Goal: Information Seeking & Learning: Compare options

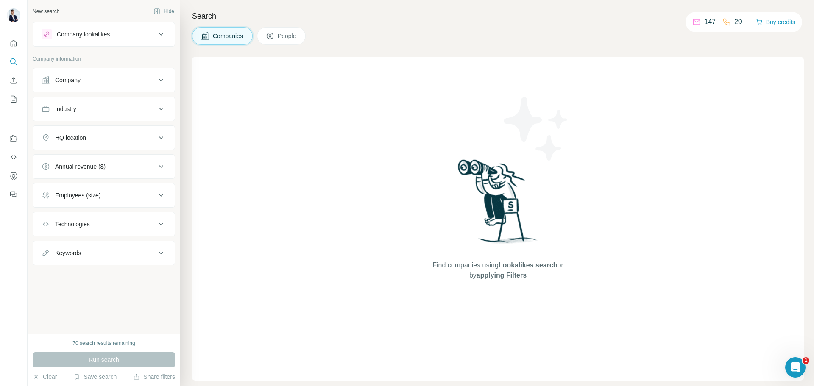
click at [128, 29] on button "Company lookalikes" at bounding box center [104, 34] width 142 height 20
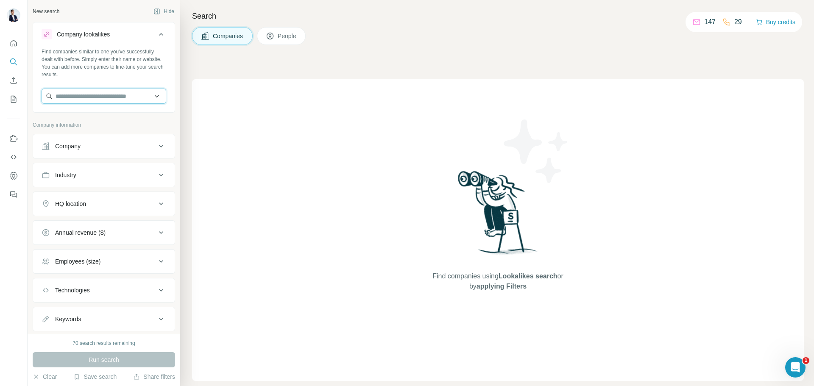
click at [108, 95] on input "text" at bounding box center [104, 96] width 125 height 15
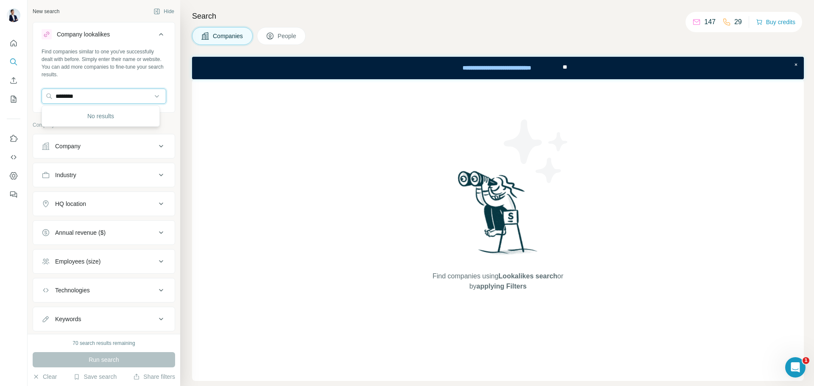
type input "*********"
click at [119, 69] on div "Find companies similar to one you've successfully dealt with before. Simply ent…" at bounding box center [104, 63] width 125 height 31
click at [114, 90] on input "text" at bounding box center [104, 96] width 125 height 15
click at [97, 100] on input "*********" at bounding box center [104, 96] width 125 height 15
click at [91, 92] on input "*********" at bounding box center [104, 96] width 125 height 15
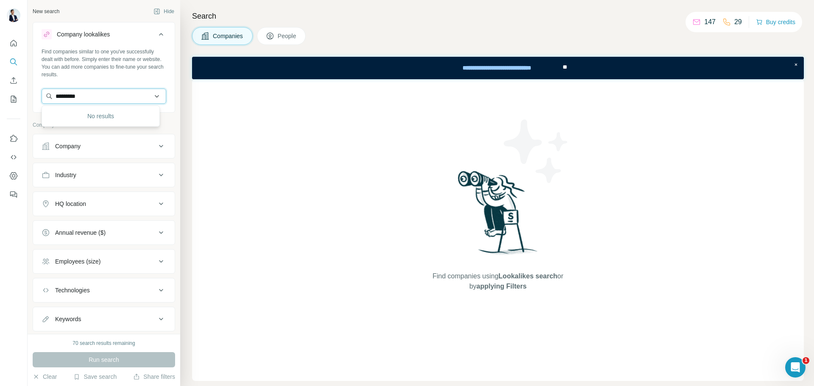
click at [100, 100] on input "*********" at bounding box center [104, 96] width 125 height 15
click at [100, 98] on input "*********" at bounding box center [104, 96] width 125 height 15
paste input "**********"
type input "**********"
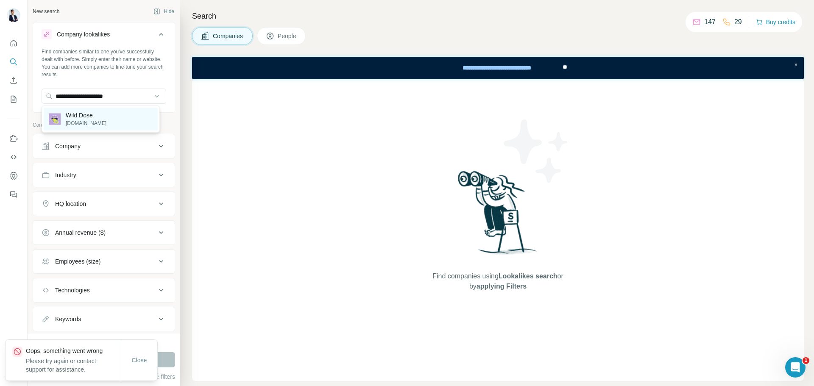
click at [103, 119] on div "Wild Dose [DOMAIN_NAME]" at bounding box center [101, 119] width 114 height 23
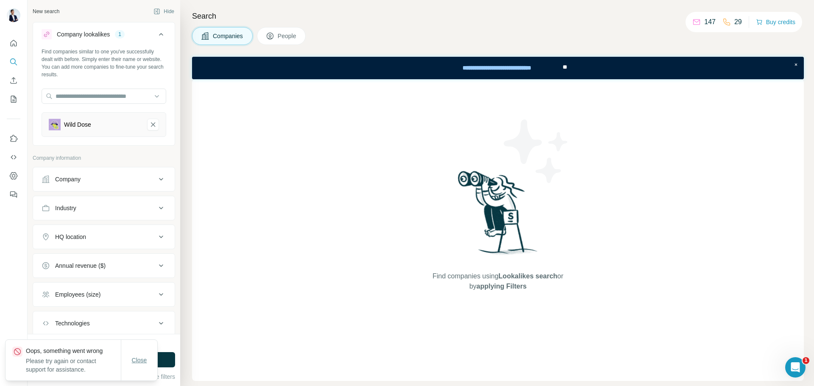
click at [133, 360] on span "Close" at bounding box center [139, 360] width 15 height 8
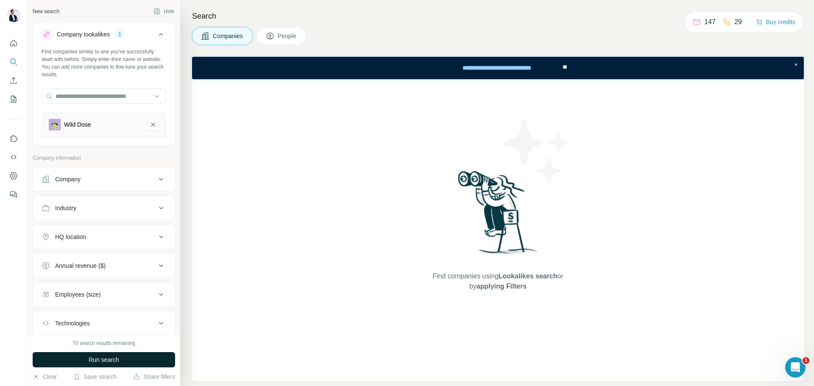
click at [95, 359] on span "Run search" at bounding box center [104, 360] width 31 height 8
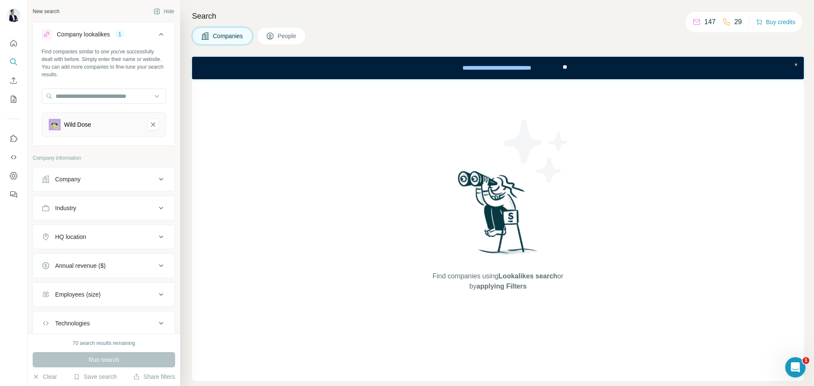
scroll to position [42, 0]
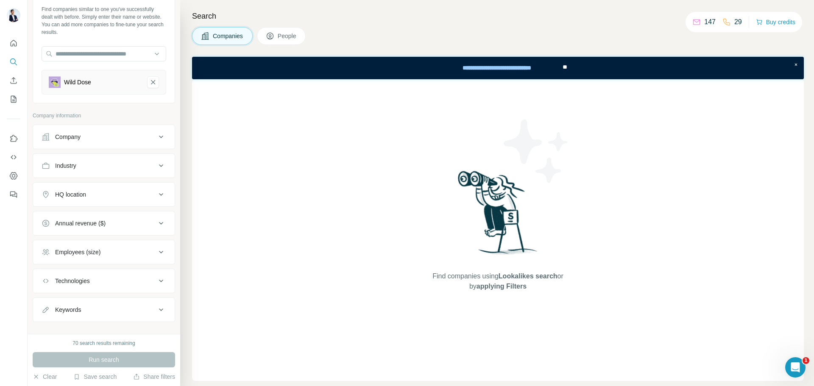
click at [82, 192] on div "HQ location" at bounding box center [70, 194] width 31 height 8
click at [110, 217] on input "text" at bounding box center [104, 215] width 125 height 15
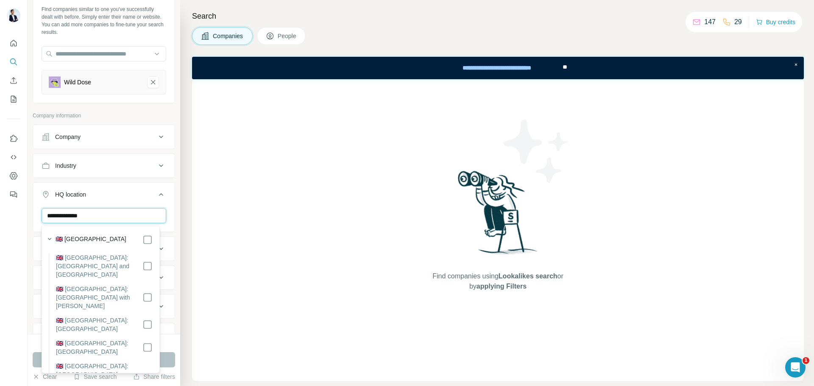
type input "**********"
click at [109, 195] on div "HQ location 1" at bounding box center [99, 194] width 114 height 8
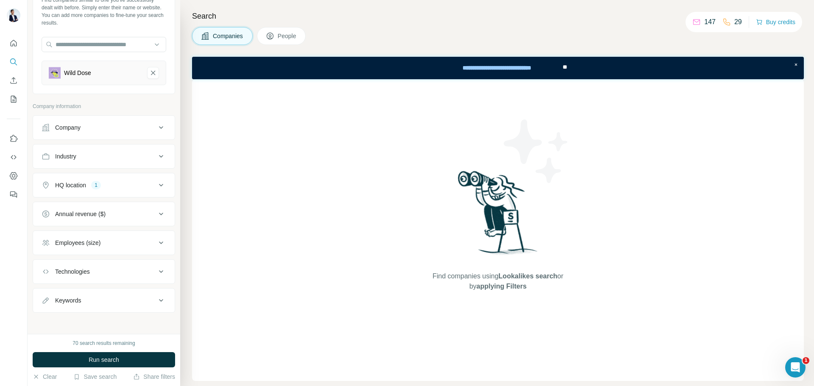
scroll to position [54, 0]
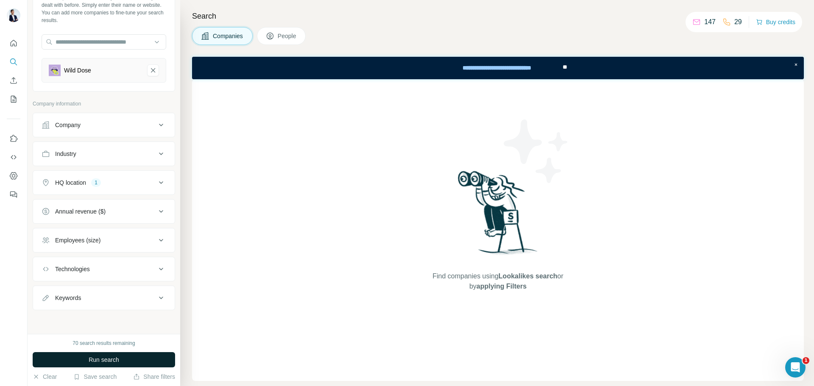
click at [105, 366] on button "Run search" at bounding box center [104, 359] width 142 height 15
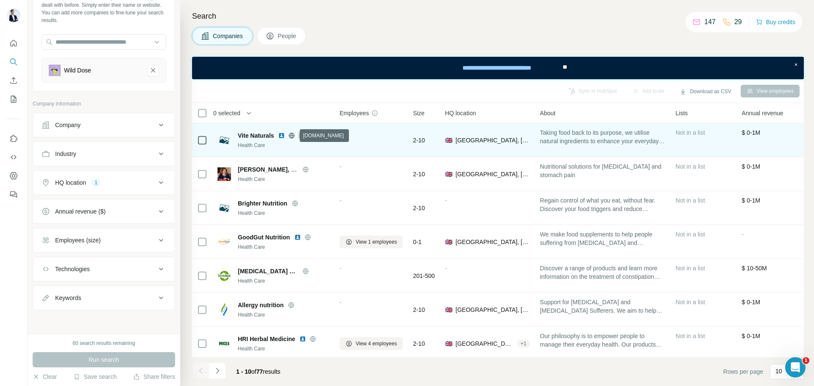
click at [293, 134] on icon at bounding box center [292, 136] width 2 height 6
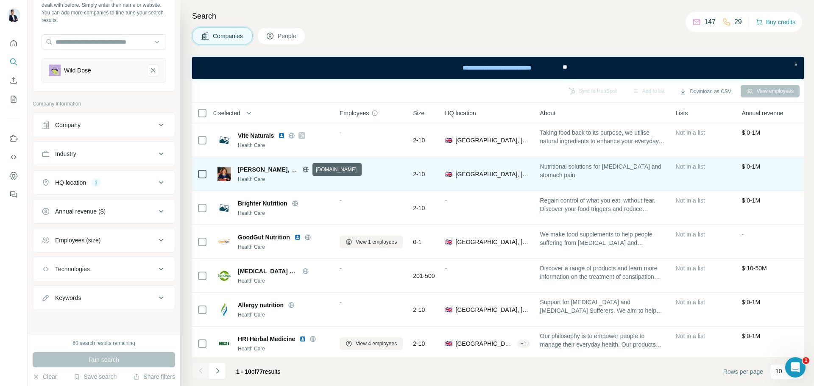
click at [305, 170] on icon at bounding box center [305, 170] width 2 height 6
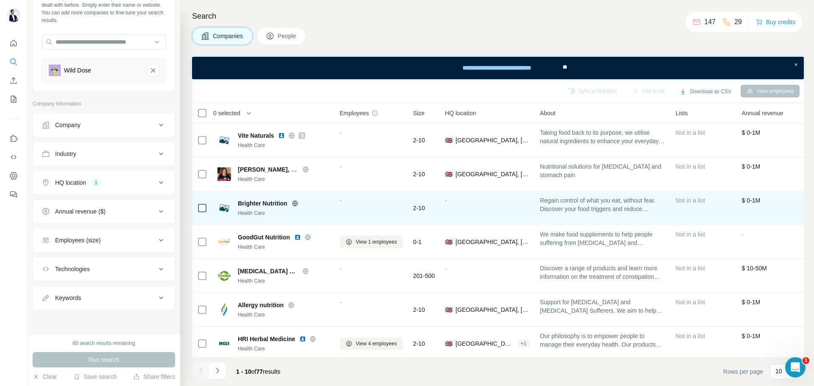
click at [295, 202] on icon at bounding box center [295, 203] width 7 height 7
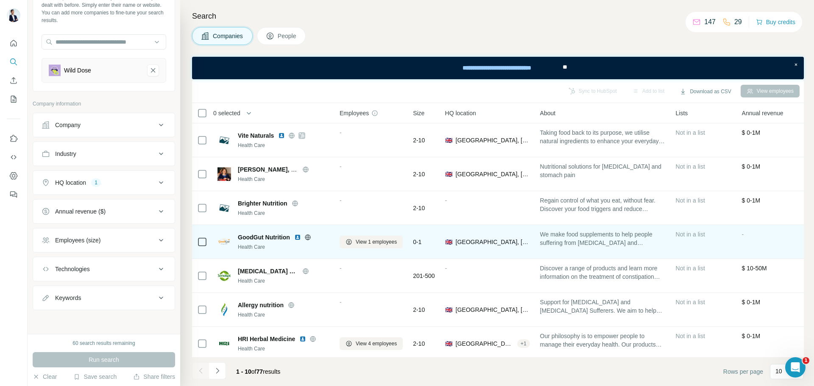
click at [307, 239] on icon at bounding box center [308, 237] width 6 height 6
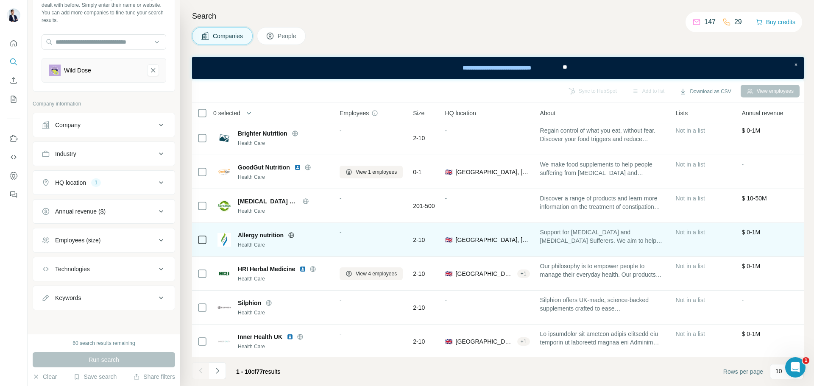
scroll to position [85, 0]
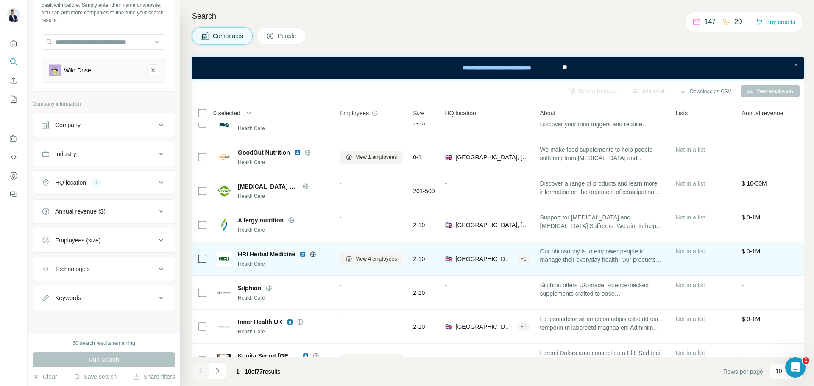
click at [315, 255] on icon at bounding box center [313, 254] width 7 height 7
click at [302, 255] on img at bounding box center [302, 254] width 7 height 7
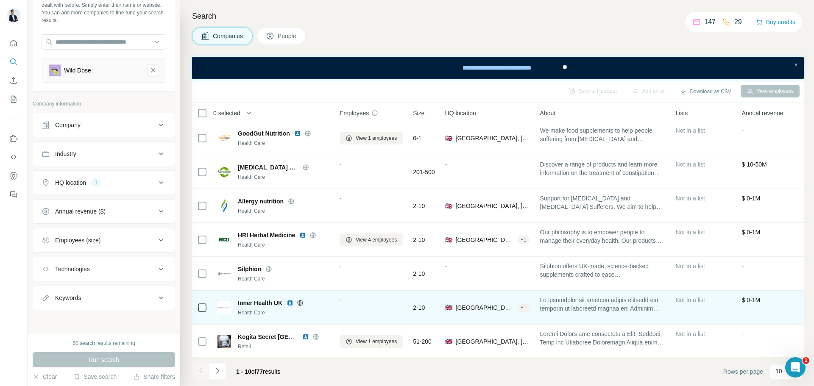
scroll to position [109, 0]
click at [300, 299] on icon at bounding box center [300, 302] width 2 height 6
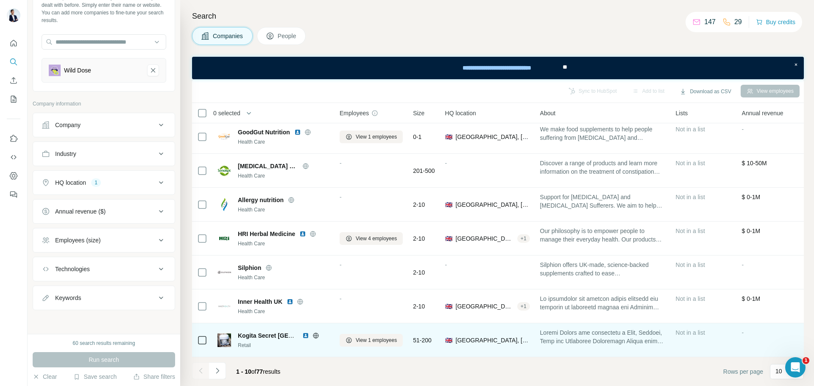
click at [315, 332] on icon at bounding box center [315, 335] width 7 height 7
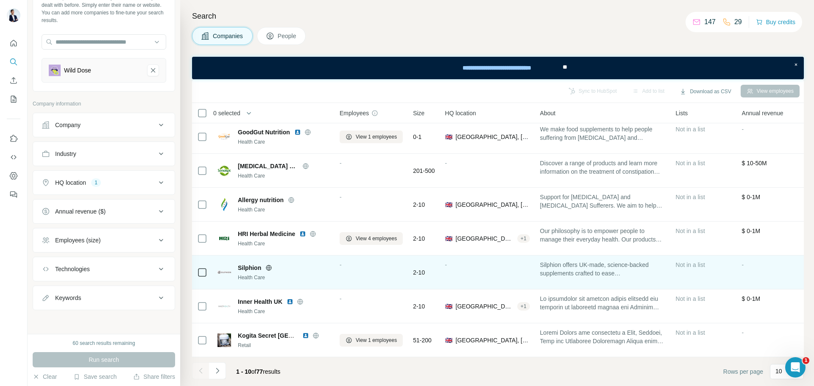
click at [270, 264] on div "Silphion" at bounding box center [284, 268] width 92 height 8
click at [269, 265] on icon at bounding box center [269, 268] width 2 height 6
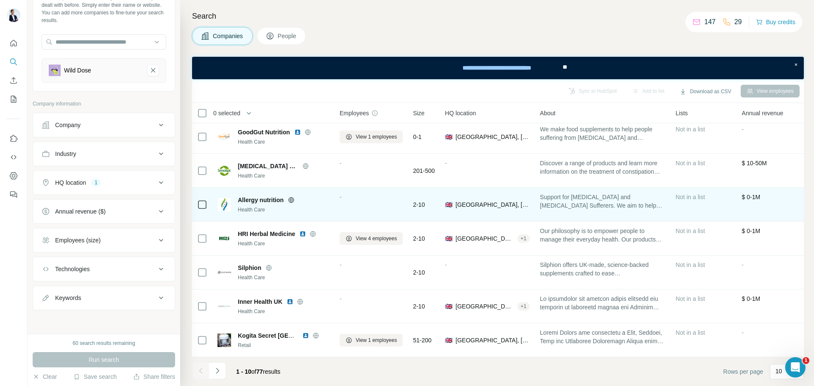
click at [290, 197] on icon at bounding box center [292, 200] width 6 height 6
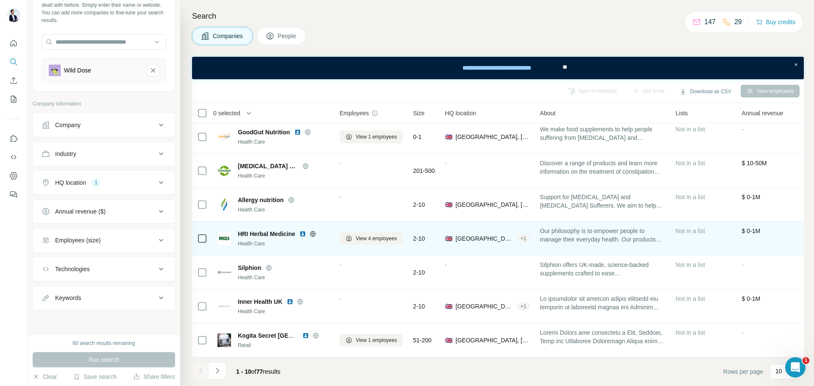
click at [304, 231] on img at bounding box center [302, 234] width 7 height 7
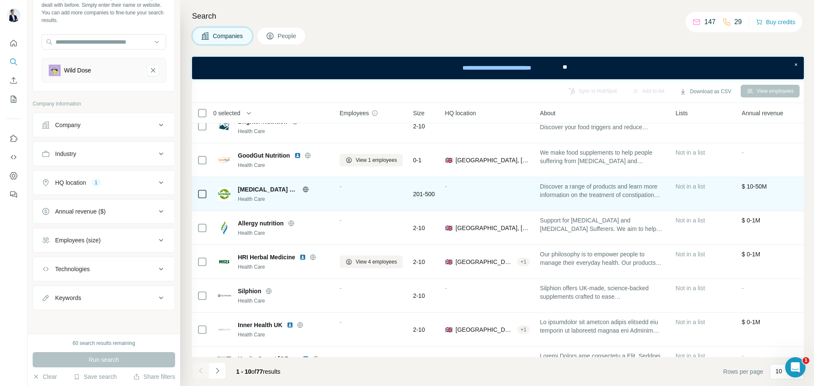
scroll to position [67, 0]
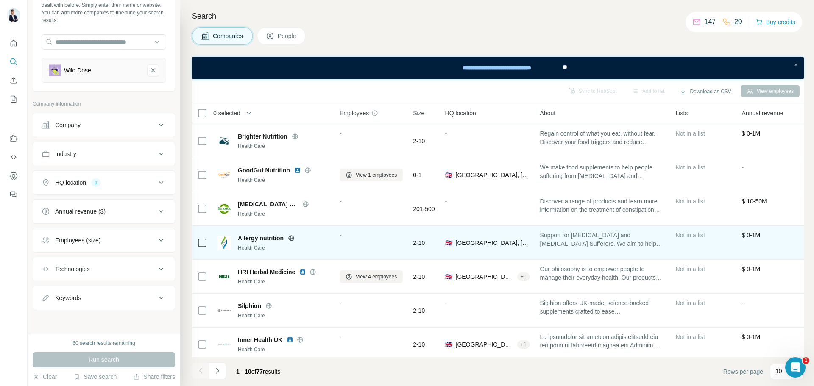
click at [293, 238] on icon at bounding box center [292, 238] width 6 height 0
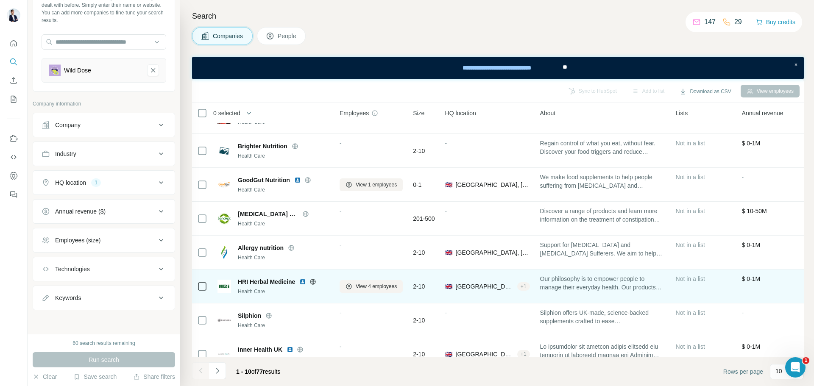
scroll to position [109, 0]
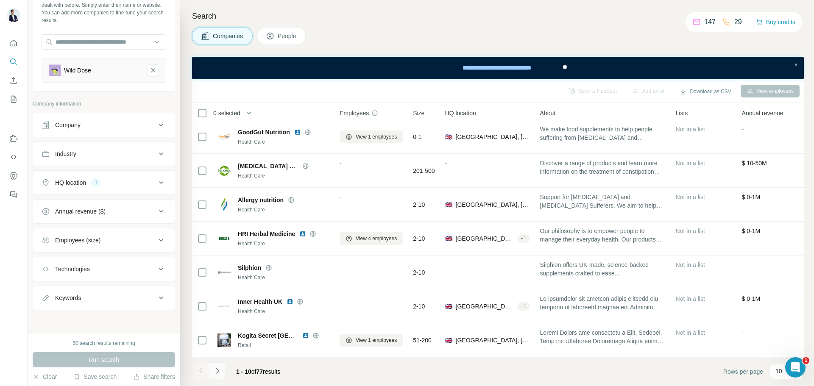
click at [224, 370] on button "Navigate to next page" at bounding box center [217, 370] width 17 height 17
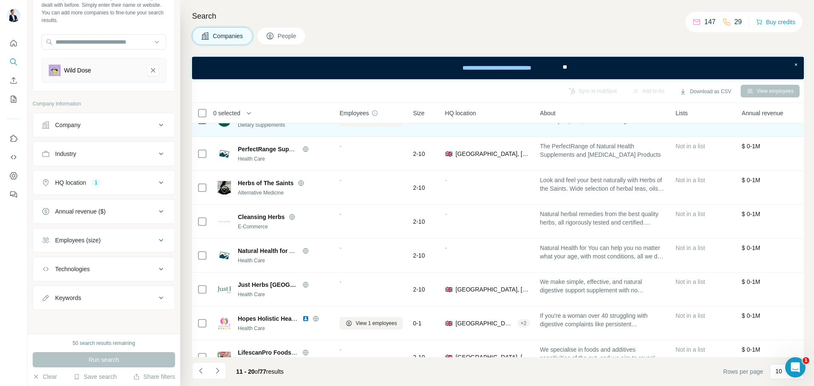
scroll to position [0, 0]
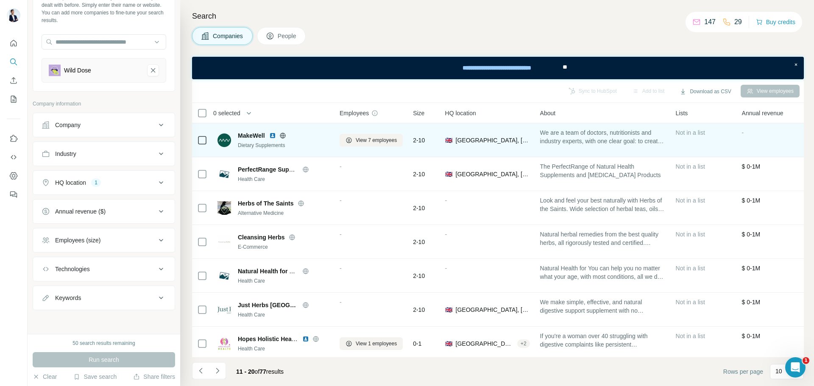
click at [284, 137] on icon at bounding box center [282, 135] width 7 height 7
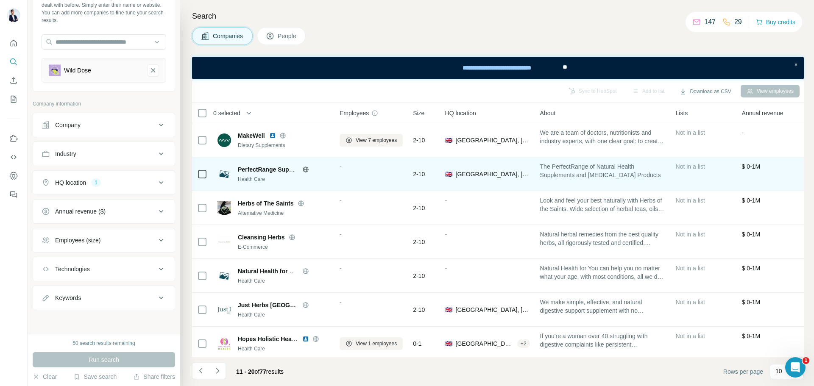
click at [305, 173] on div "PerfectRange Supplements" at bounding box center [284, 169] width 92 height 8
click at [305, 170] on icon at bounding box center [305, 170] width 2 height 6
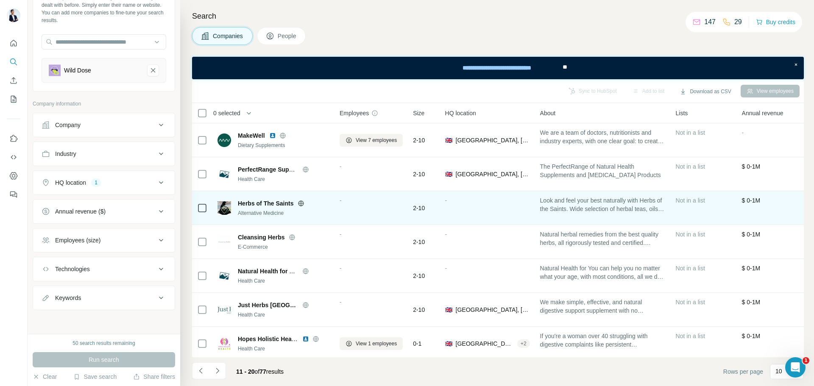
click at [299, 204] on icon at bounding box center [301, 203] width 7 height 7
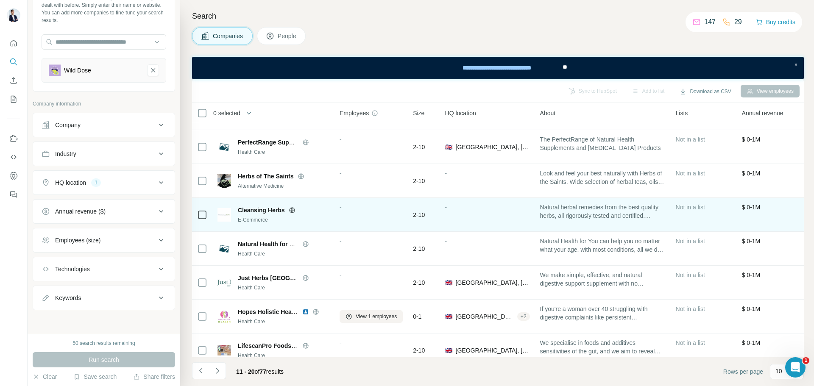
scroll to position [42, 0]
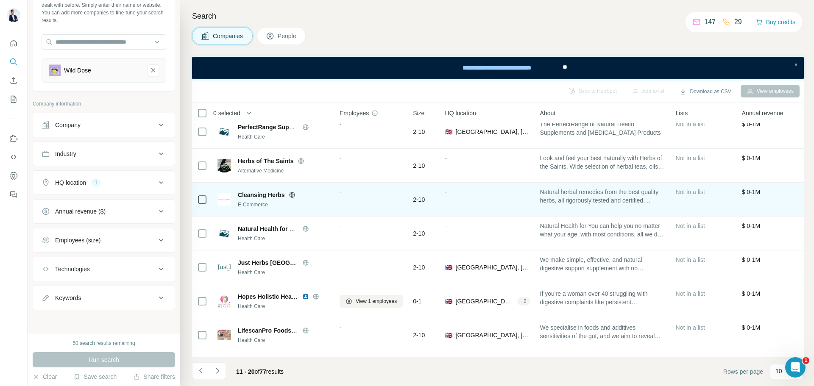
click at [292, 194] on icon at bounding box center [292, 195] width 7 height 7
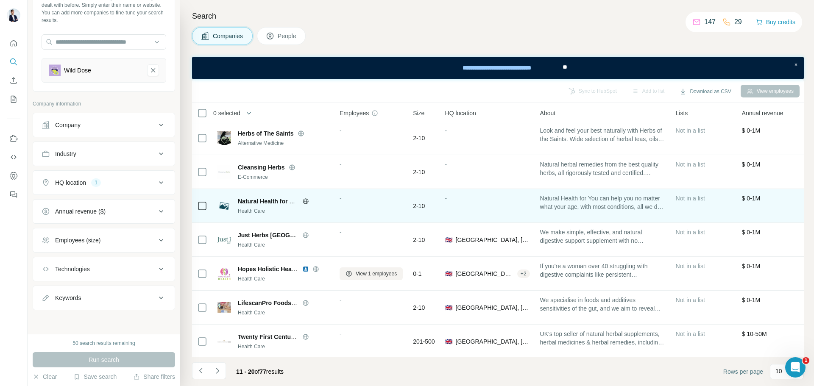
scroll to position [85, 0]
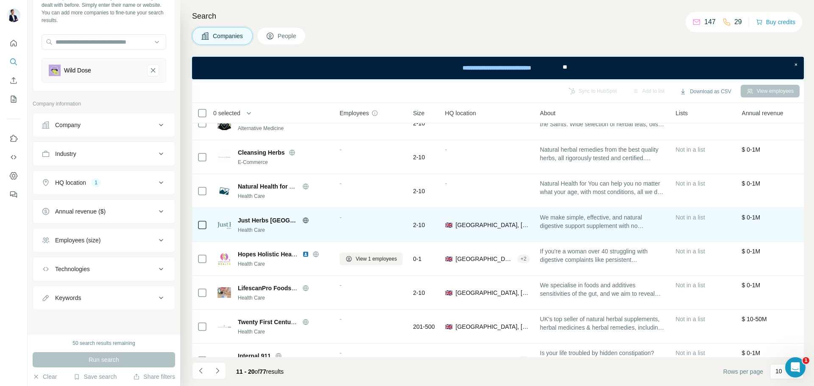
click at [303, 220] on icon at bounding box center [306, 220] width 6 height 0
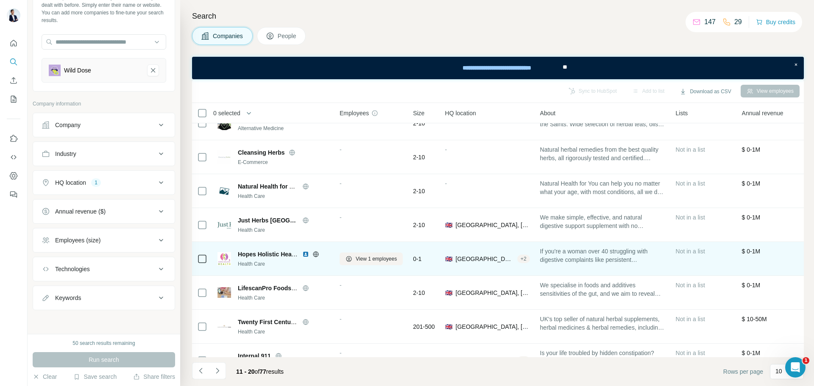
click at [315, 253] on icon at bounding box center [315, 254] width 7 height 7
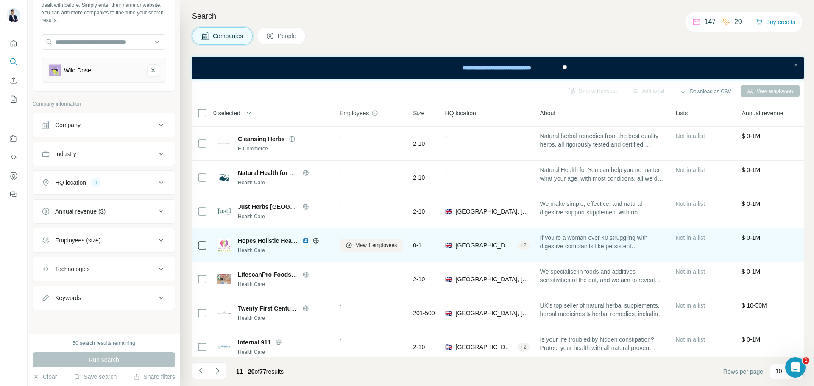
scroll to position [109, 0]
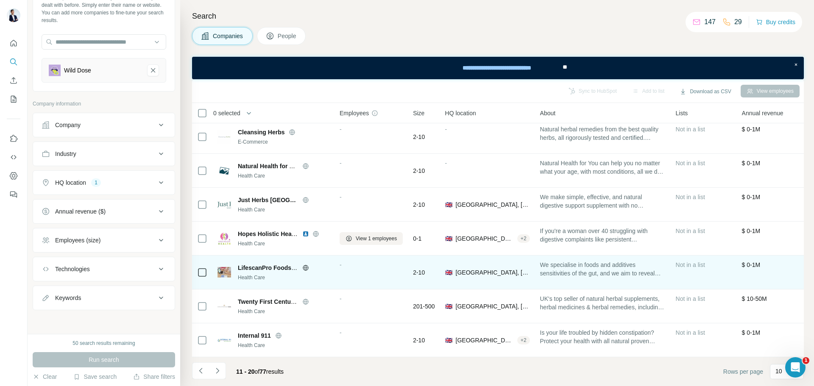
click at [308, 265] on icon at bounding box center [306, 268] width 6 height 6
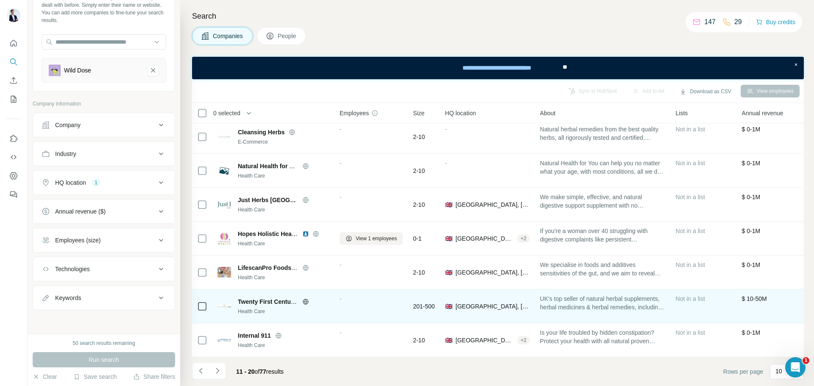
click at [306, 300] on icon at bounding box center [305, 302] width 2 height 6
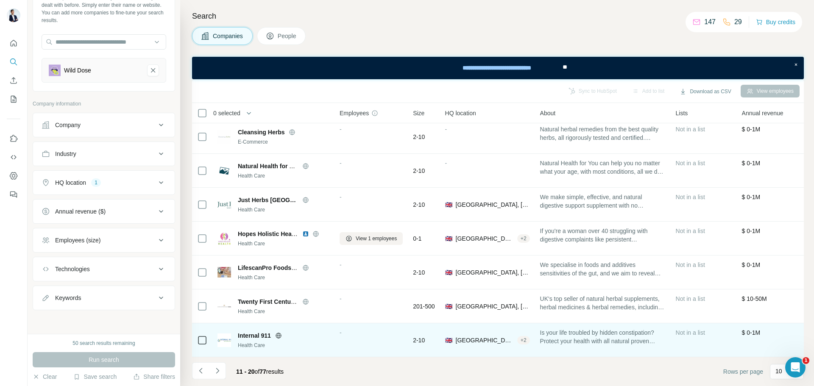
click at [277, 332] on icon at bounding box center [278, 335] width 7 height 7
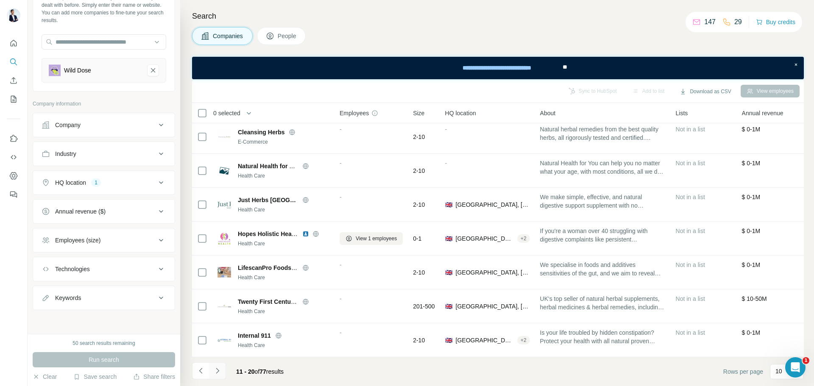
click at [217, 376] on button "Navigate to next page" at bounding box center [217, 370] width 17 height 17
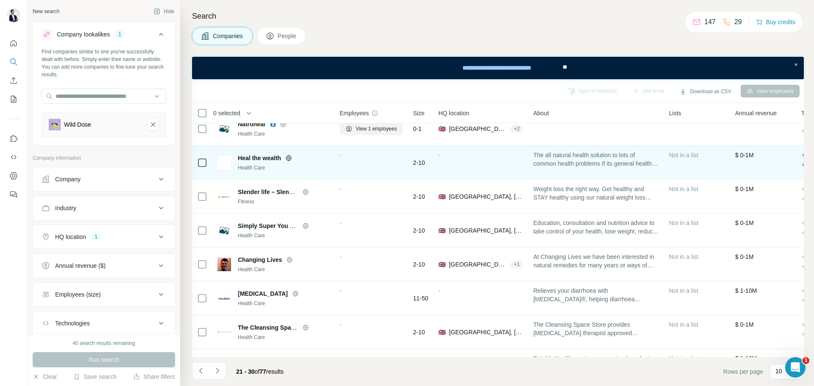
scroll to position [0, 0]
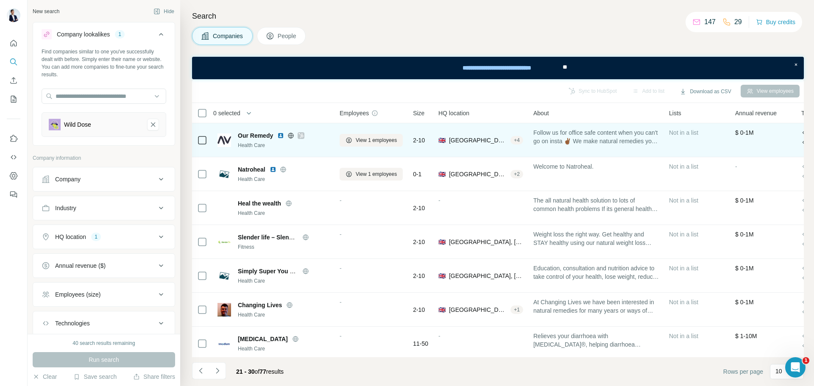
click at [290, 136] on icon at bounding box center [291, 136] width 2 height 6
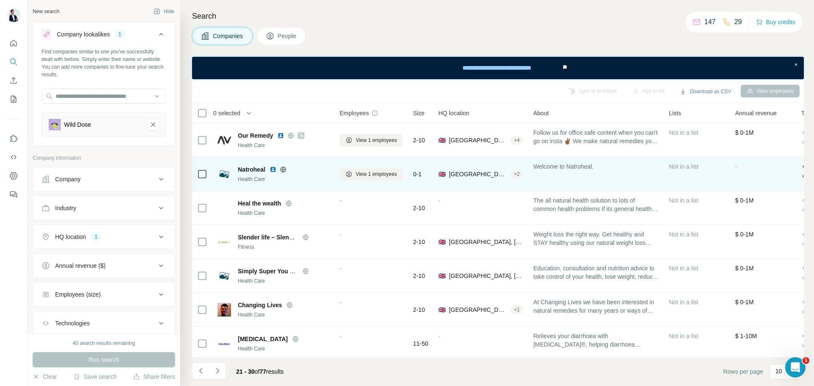
click at [284, 171] on icon at bounding box center [283, 170] width 2 height 6
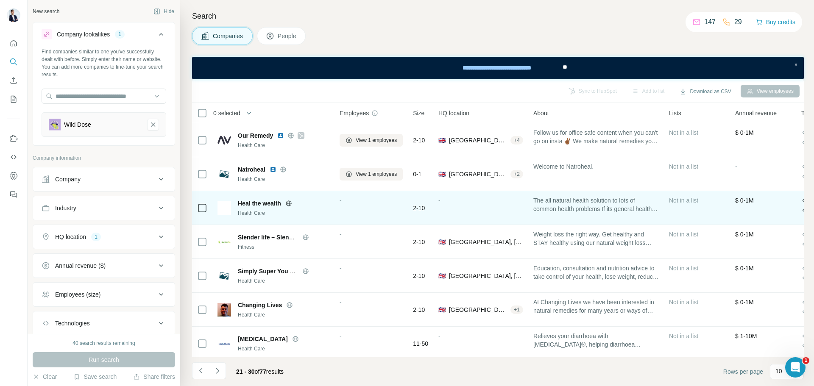
click at [289, 203] on icon at bounding box center [288, 204] width 2 height 6
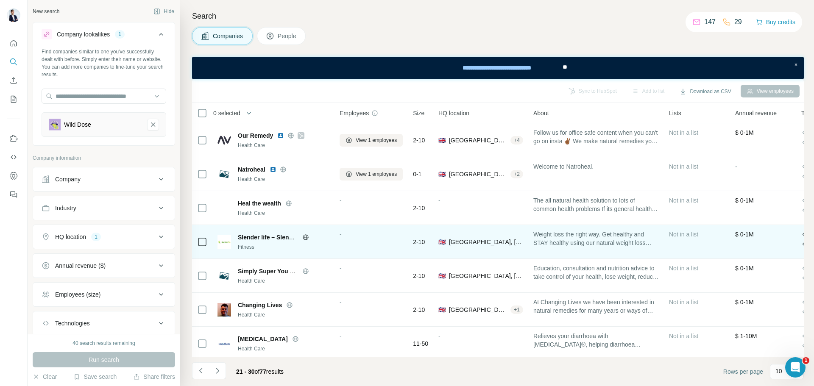
click at [307, 241] on div "Slender life – Slender you" at bounding box center [284, 237] width 92 height 8
click at [307, 240] on icon at bounding box center [305, 237] width 7 height 7
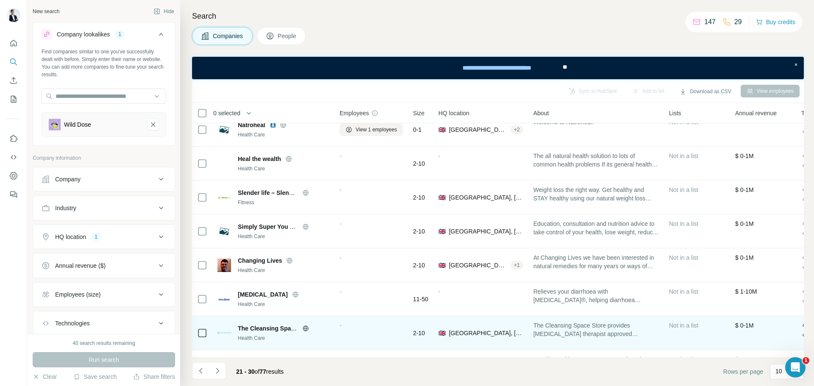
scroll to position [109, 0]
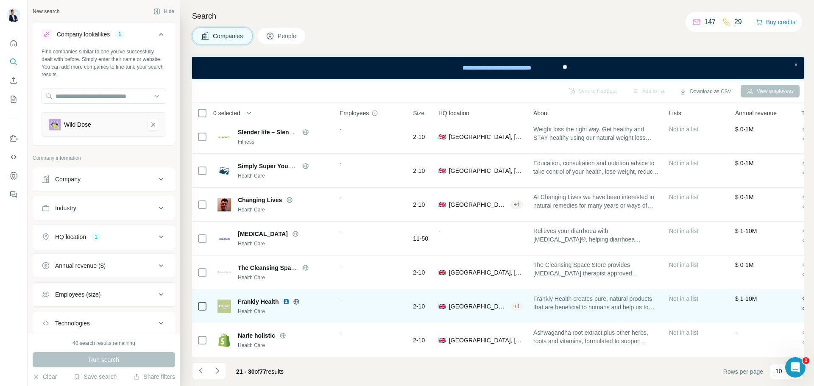
click at [298, 299] on icon at bounding box center [297, 302] width 6 height 6
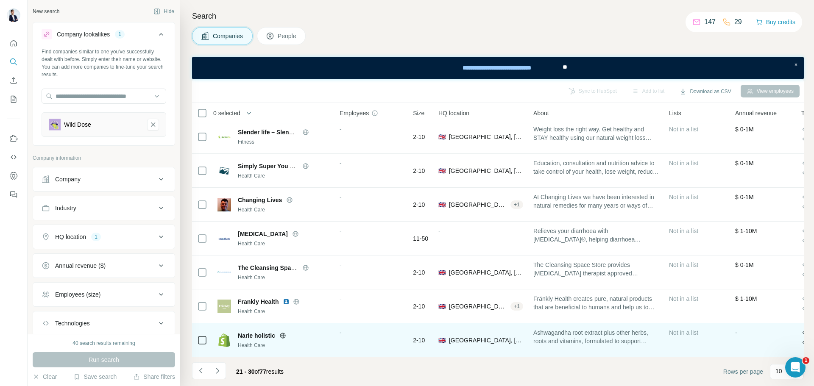
click at [283, 332] on icon at bounding box center [282, 335] width 7 height 7
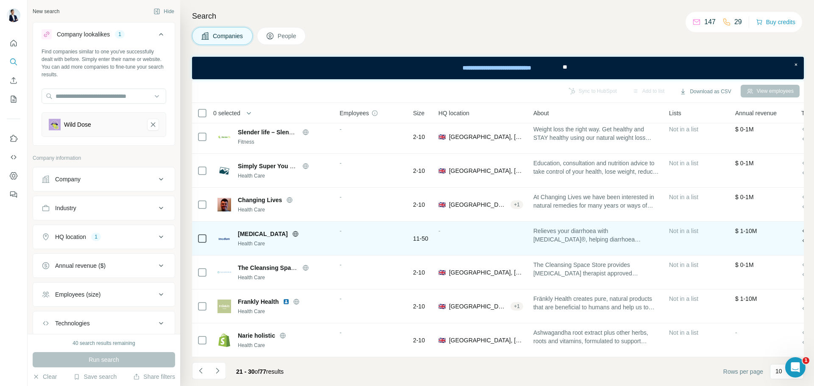
click at [292, 231] on icon at bounding box center [295, 234] width 7 height 7
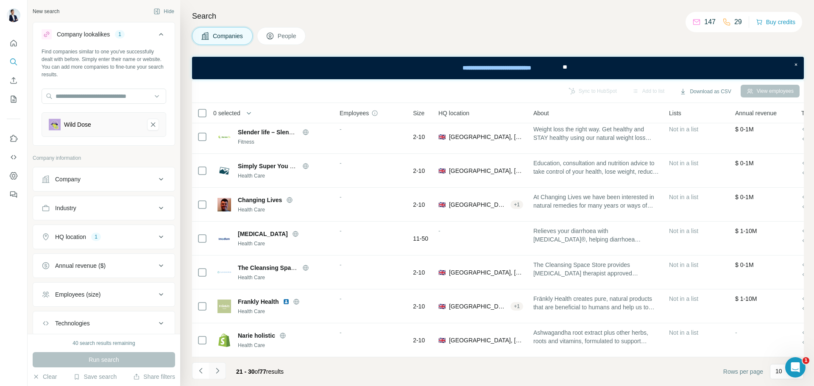
click at [216, 372] on icon "Navigate to next page" at bounding box center [217, 371] width 8 height 8
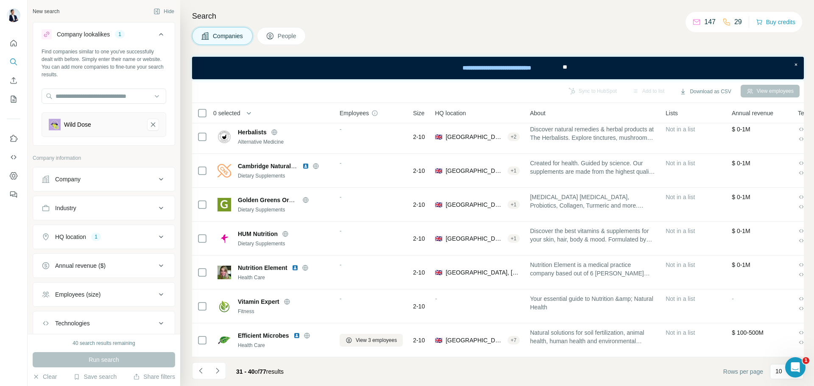
scroll to position [0, 0]
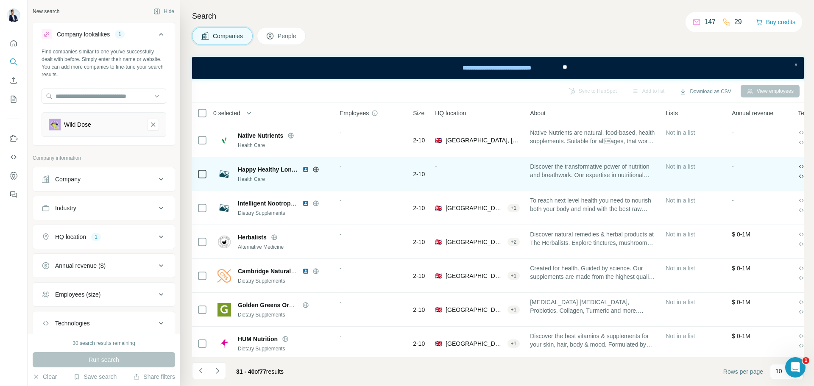
click at [315, 170] on icon at bounding box center [315, 169] width 7 height 7
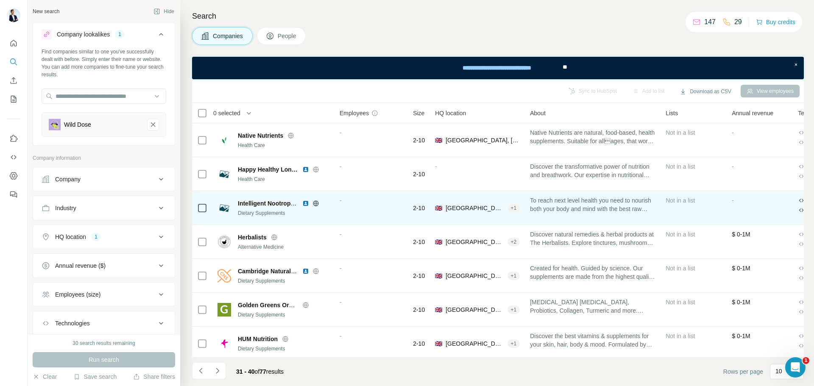
click at [318, 203] on icon at bounding box center [316, 203] width 6 height 0
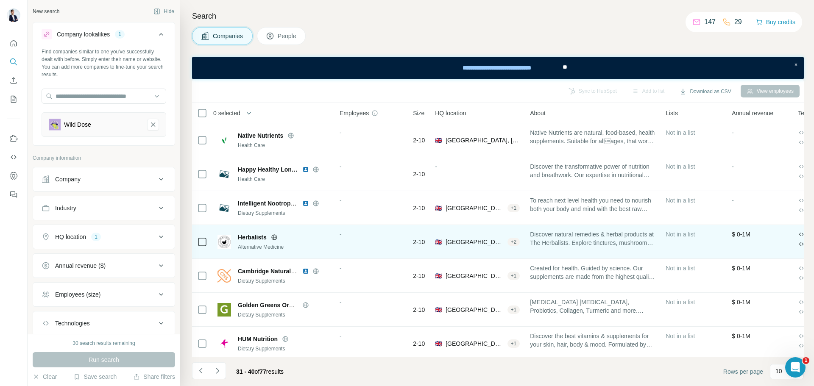
click at [271, 237] on div "Herbalists" at bounding box center [284, 237] width 92 height 8
click at [273, 238] on icon at bounding box center [274, 237] width 7 height 7
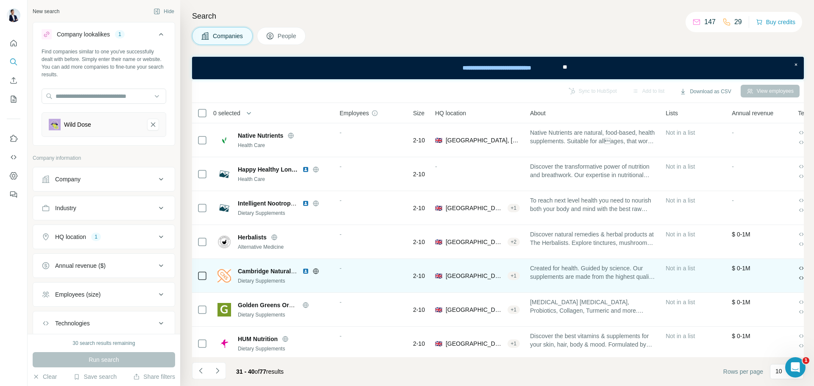
click at [316, 273] on icon at bounding box center [316, 271] width 2 height 6
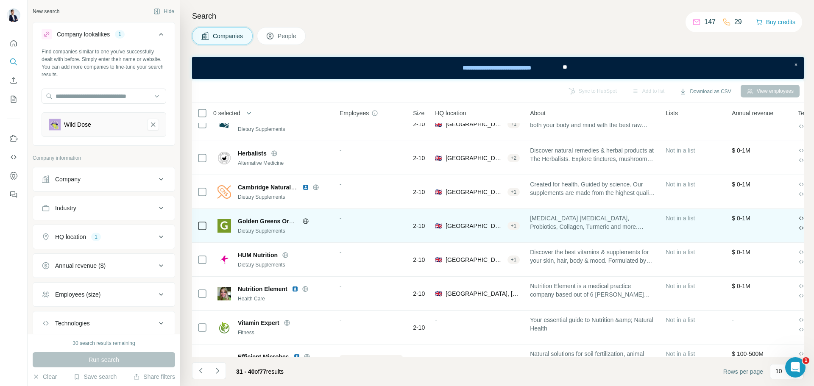
scroll to position [85, 0]
click at [307, 222] on icon at bounding box center [305, 220] width 7 height 7
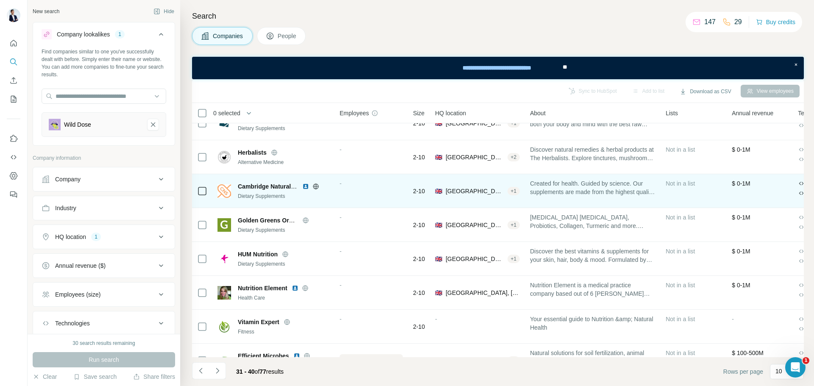
click at [308, 186] on img at bounding box center [305, 186] width 7 height 7
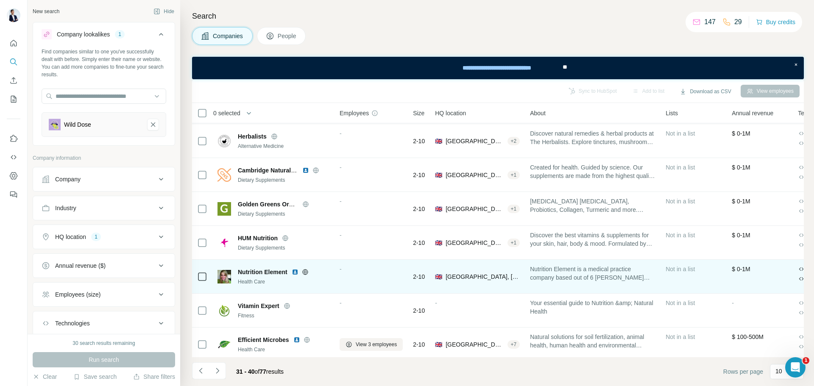
scroll to position [109, 0]
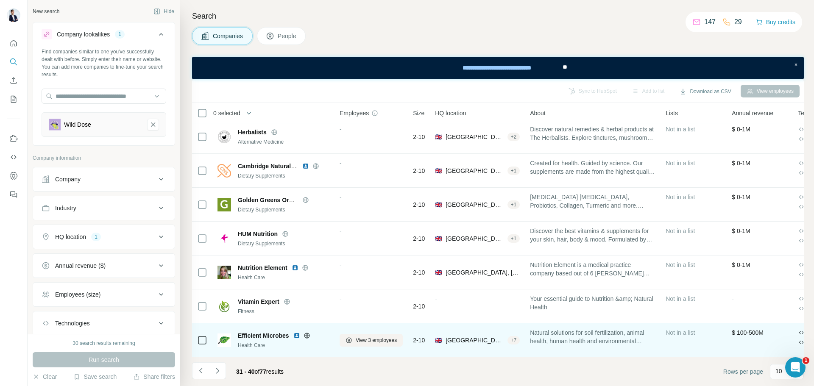
click at [309, 332] on icon at bounding box center [307, 335] width 7 height 7
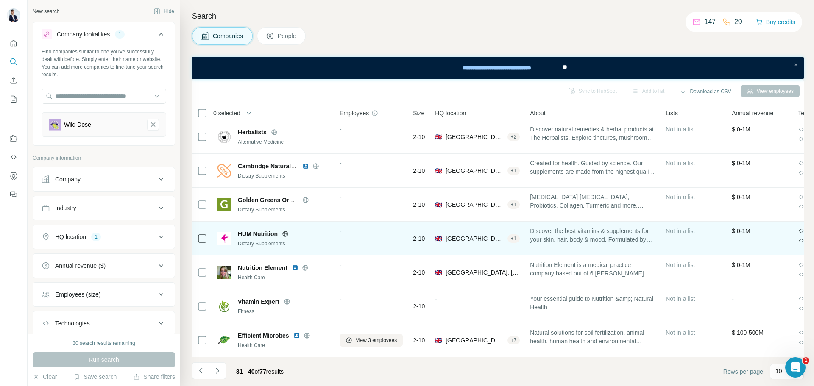
click at [283, 232] on icon at bounding box center [285, 234] width 7 height 7
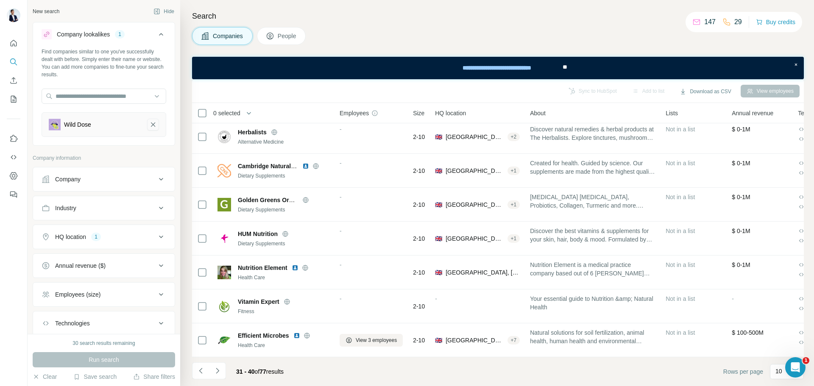
click at [149, 124] on icon "Wild Dose-remove-button" at bounding box center [153, 124] width 8 height 8
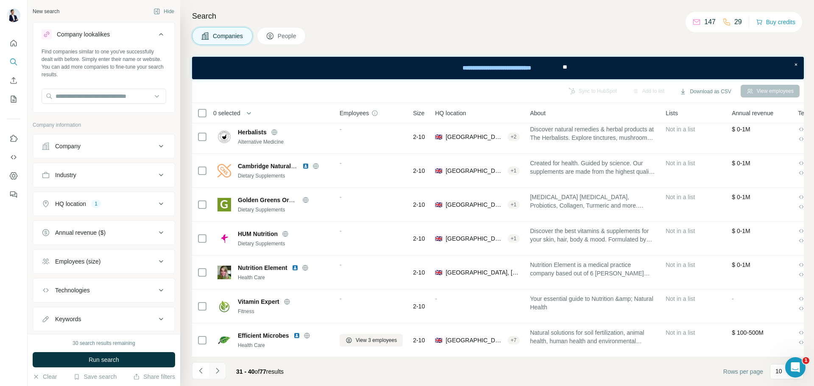
click at [217, 371] on icon "Navigate to next page" at bounding box center [217, 371] width 8 height 8
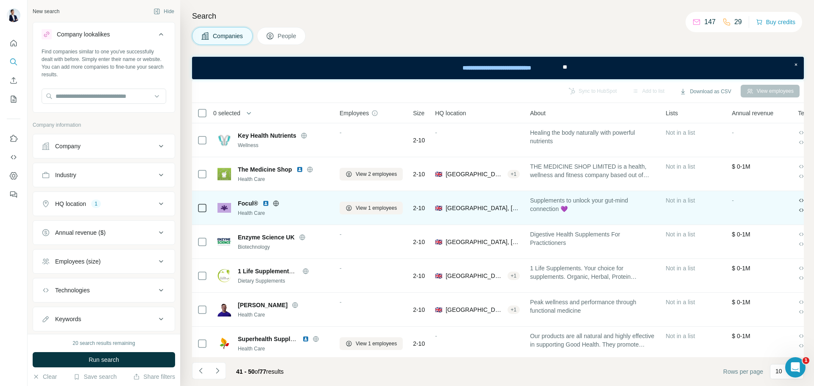
click at [275, 205] on icon at bounding box center [276, 203] width 7 height 7
click at [267, 204] on img at bounding box center [265, 203] width 7 height 7
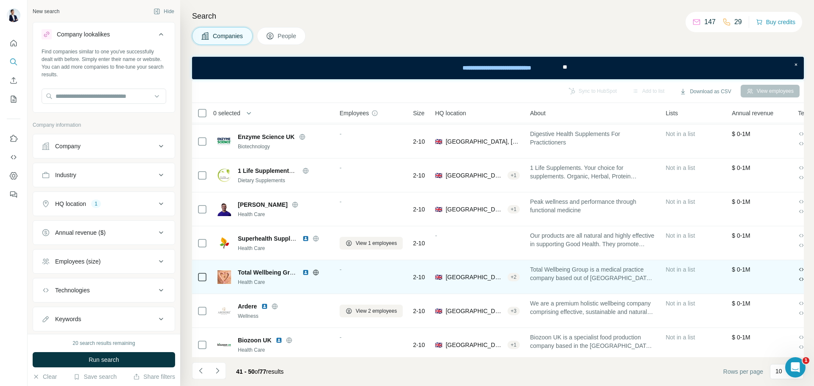
scroll to position [109, 0]
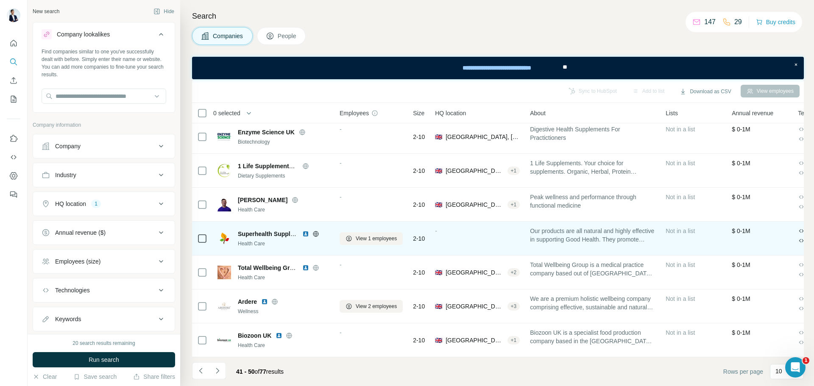
click at [317, 231] on icon at bounding box center [315, 234] width 7 height 7
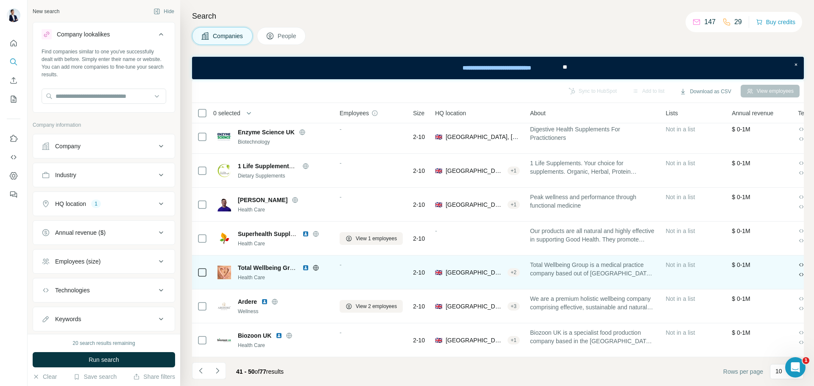
click at [313, 265] on icon at bounding box center [315, 268] width 7 height 7
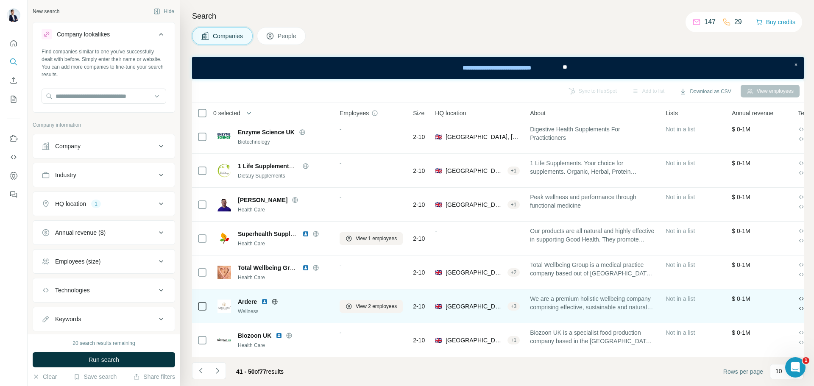
click at [273, 299] on icon at bounding box center [275, 302] width 6 height 6
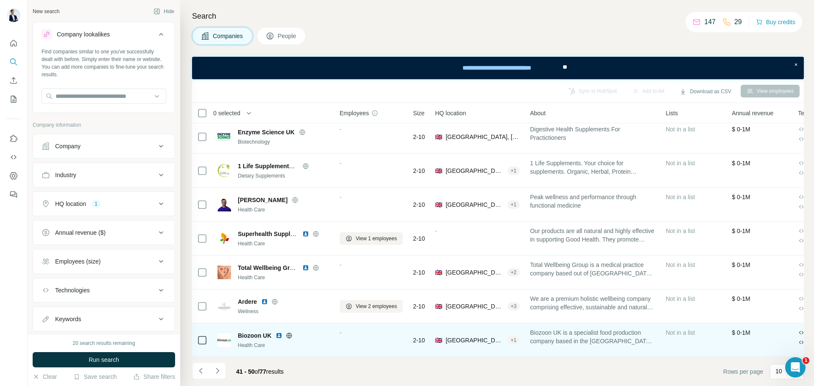
click at [290, 333] on icon at bounding box center [289, 336] width 2 height 6
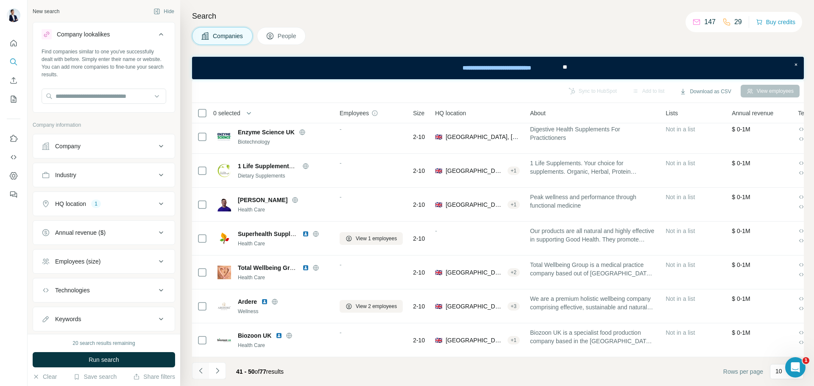
click at [209, 371] on button "Navigate to previous page" at bounding box center [200, 370] width 17 height 17
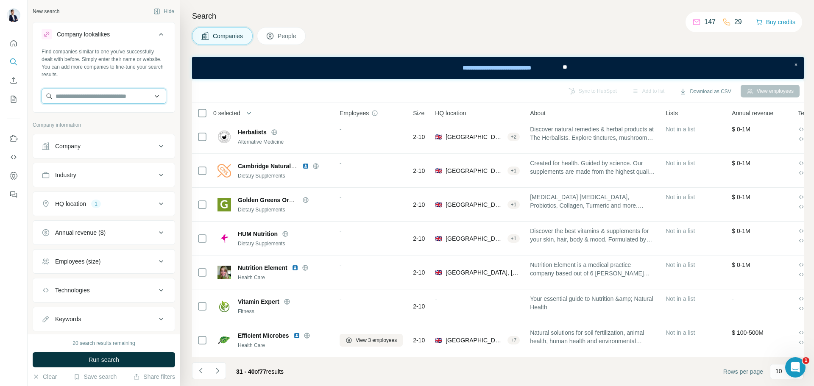
click at [114, 102] on input "text" at bounding box center [104, 96] width 125 height 15
paste input "*"
type input "**********"
click at [108, 116] on p "Cambridge Nutraceuticals" at bounding box center [100, 115] width 68 height 8
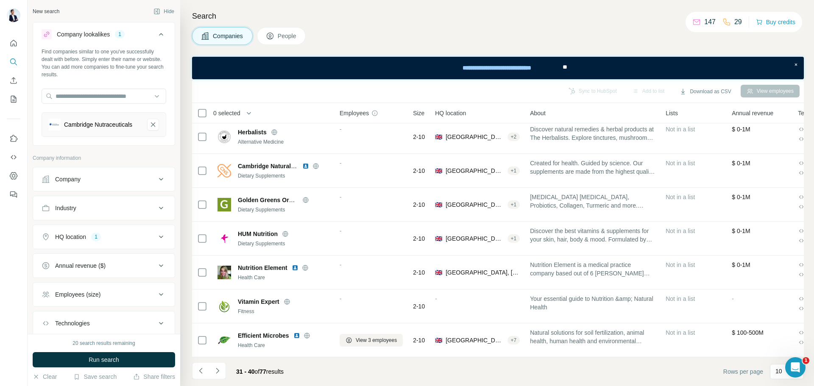
scroll to position [59, 0]
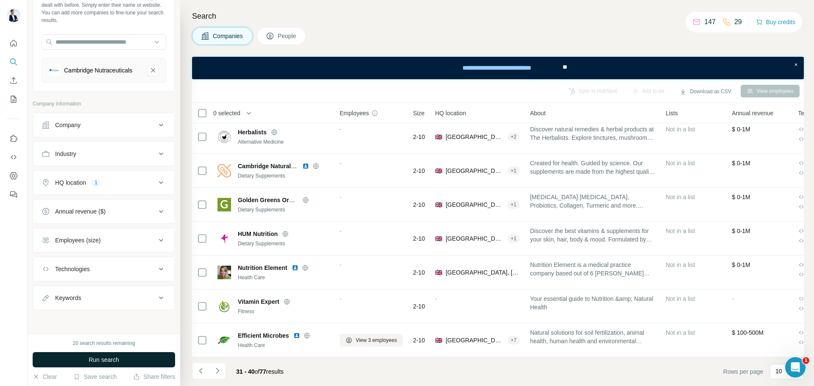
click at [117, 356] on span "Run search" at bounding box center [104, 360] width 31 height 8
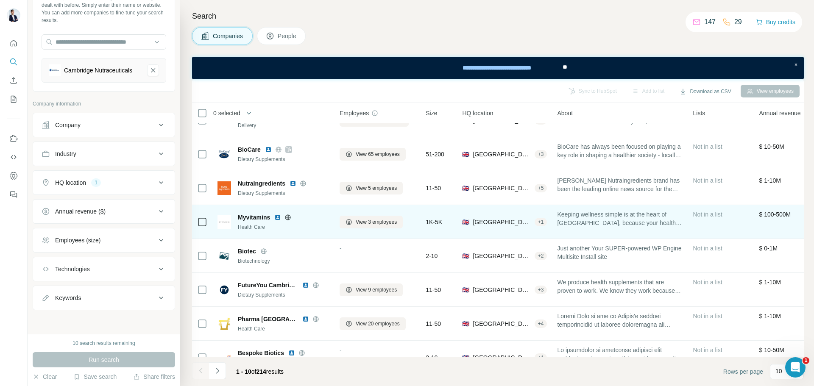
scroll to position [0, 0]
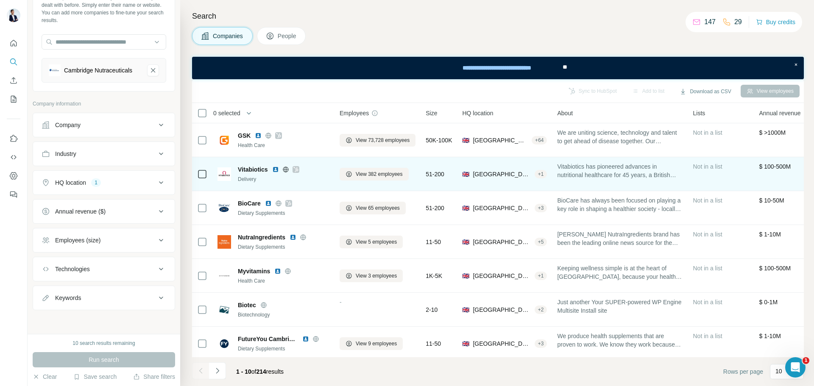
click at [297, 171] on icon at bounding box center [295, 169] width 5 height 7
click at [277, 169] on img at bounding box center [275, 169] width 7 height 7
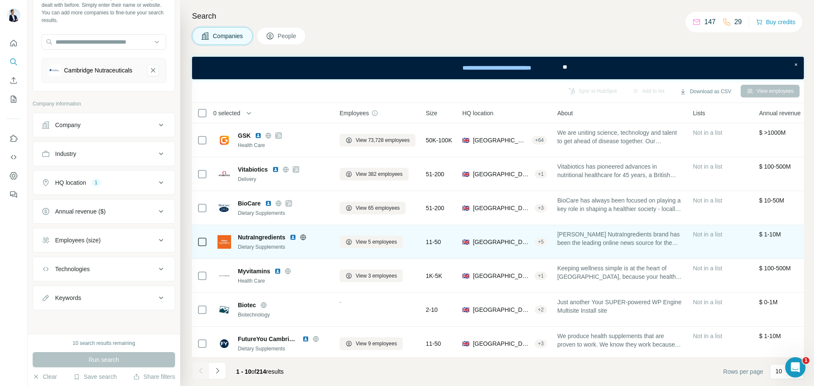
click at [304, 237] on icon at bounding box center [303, 237] width 2 height 6
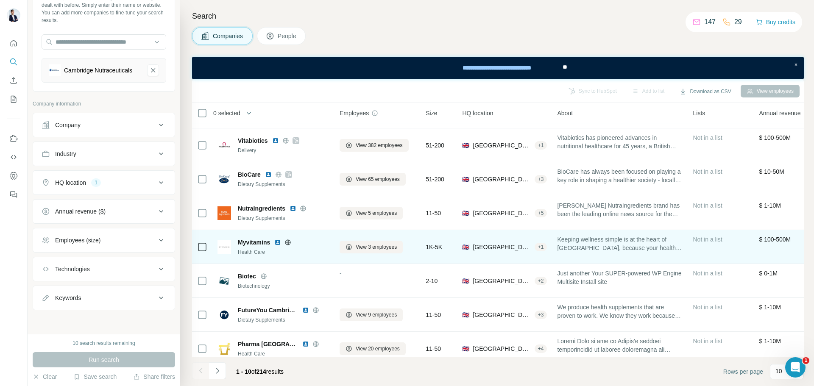
scroll to position [42, 0]
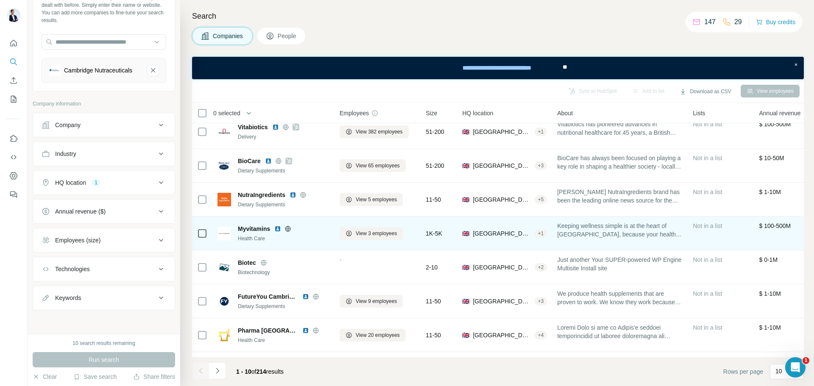
click at [288, 227] on icon at bounding box center [288, 229] width 2 height 6
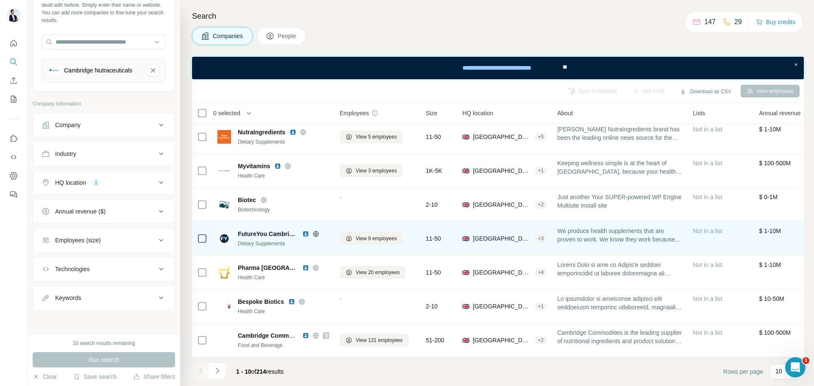
scroll to position [109, 0]
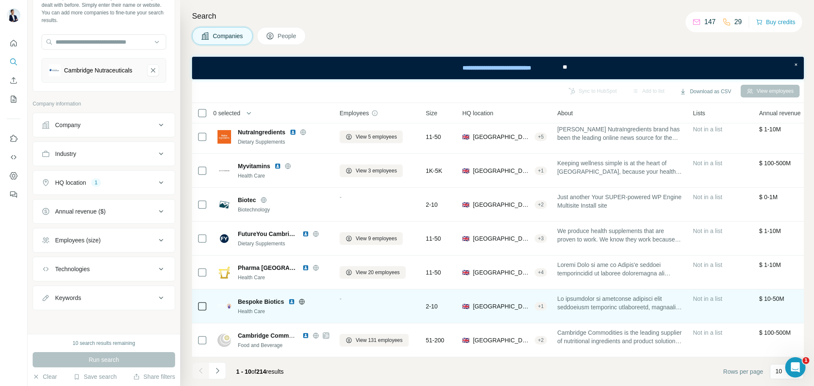
click at [299, 299] on icon at bounding box center [301, 301] width 7 height 7
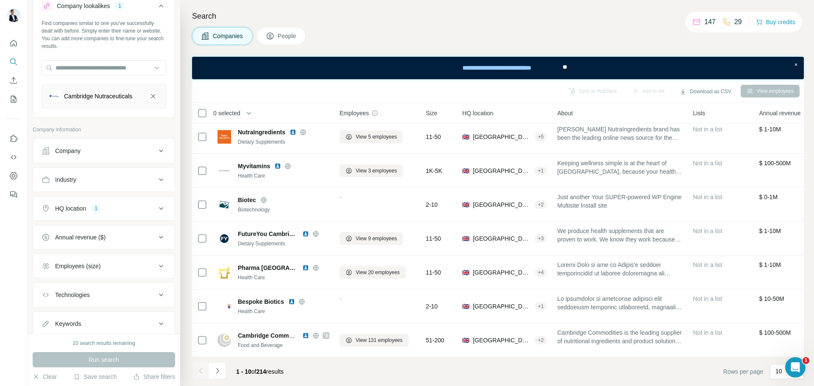
scroll to position [0, 0]
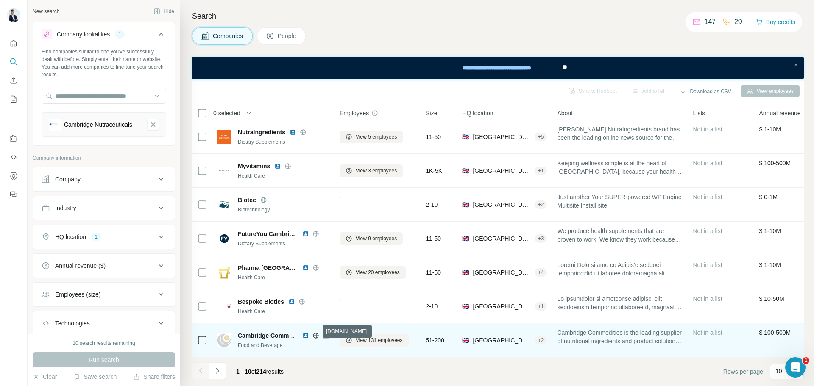
click at [315, 333] on icon at bounding box center [316, 336] width 2 height 6
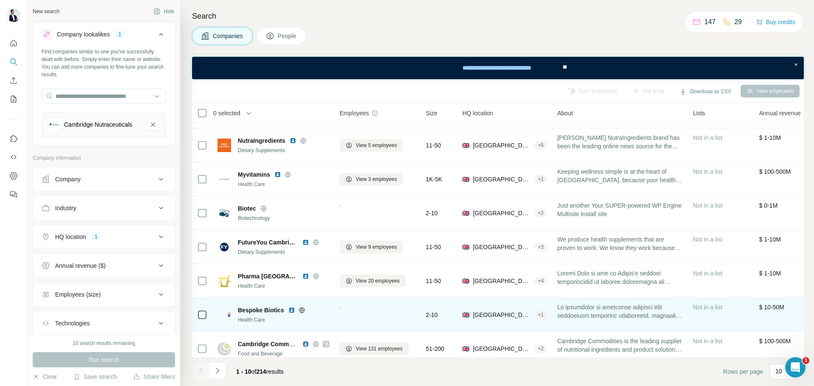
scroll to position [109, 0]
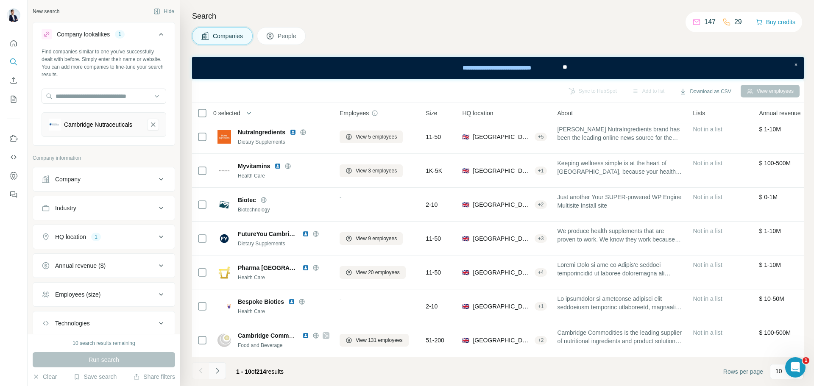
click at [214, 370] on icon "Navigate to next page" at bounding box center [217, 371] width 8 height 8
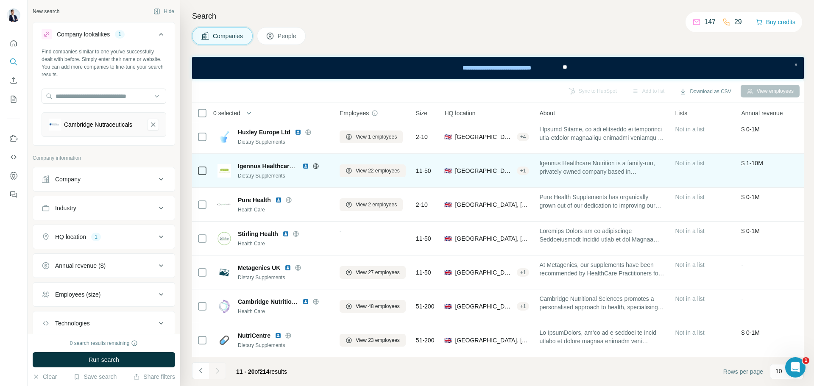
scroll to position [0, 0]
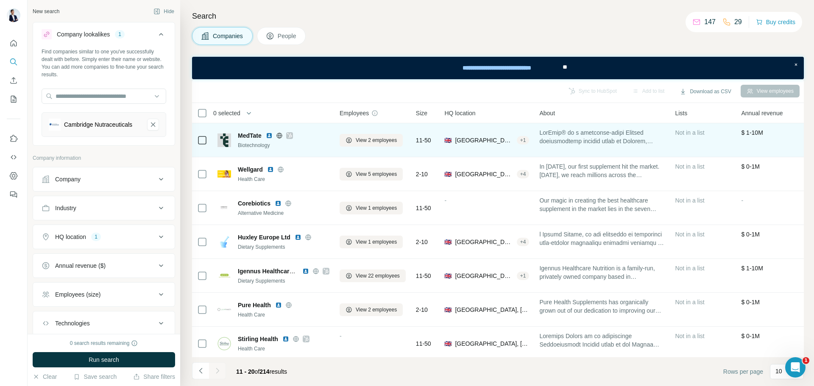
click at [280, 136] on icon at bounding box center [279, 136] width 2 height 6
click at [273, 136] on img at bounding box center [269, 135] width 7 height 7
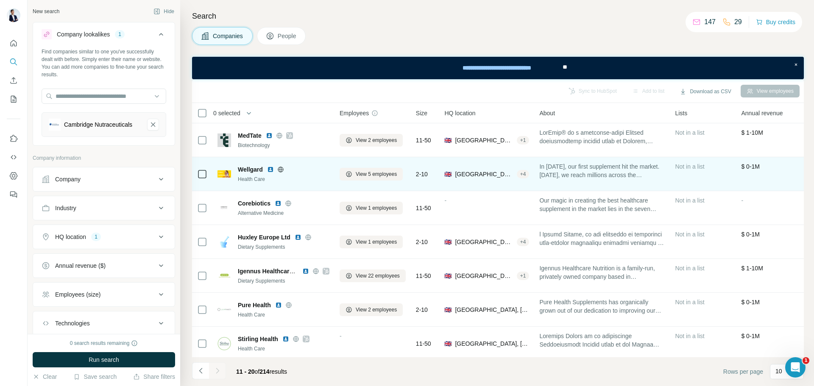
click at [283, 170] on icon at bounding box center [280, 169] width 7 height 7
click at [271, 170] on img at bounding box center [270, 169] width 7 height 7
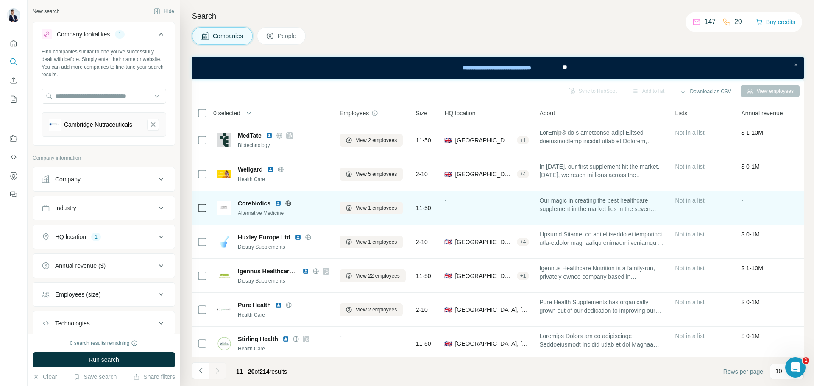
click at [289, 201] on icon at bounding box center [288, 204] width 2 height 6
click at [289, 204] on icon at bounding box center [288, 204] width 2 height 6
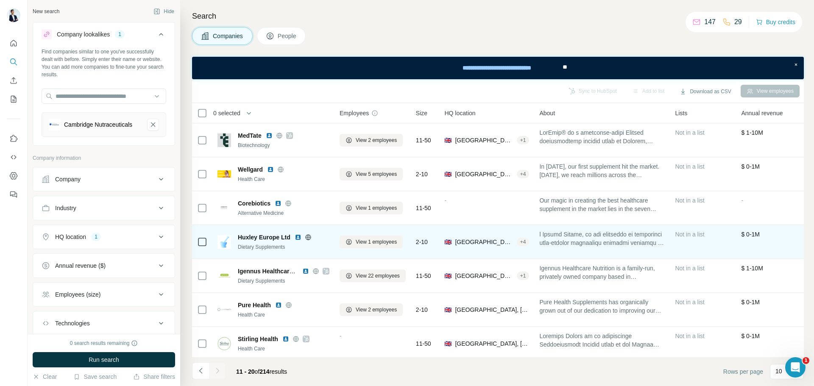
click at [307, 235] on icon at bounding box center [308, 237] width 6 height 6
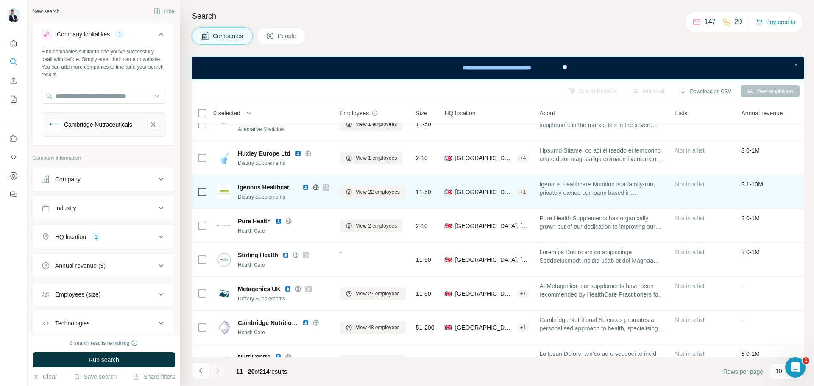
scroll to position [85, 0]
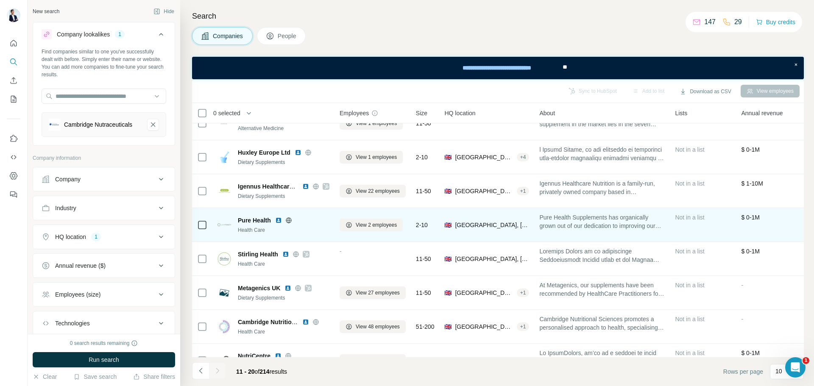
click at [290, 220] on icon at bounding box center [289, 220] width 6 height 0
click at [279, 221] on img at bounding box center [278, 220] width 7 height 7
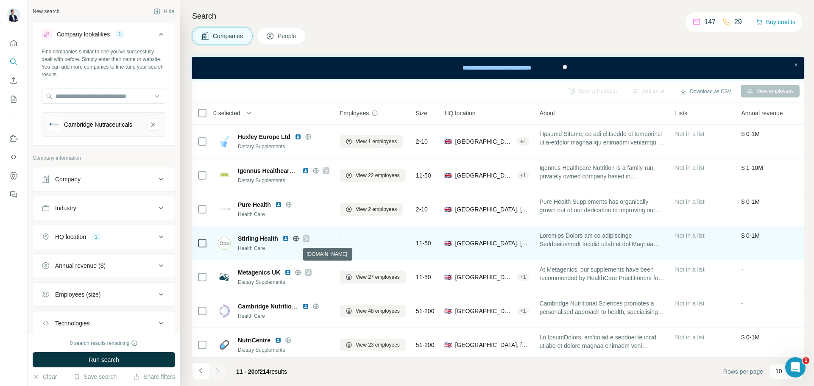
scroll to position [109, 0]
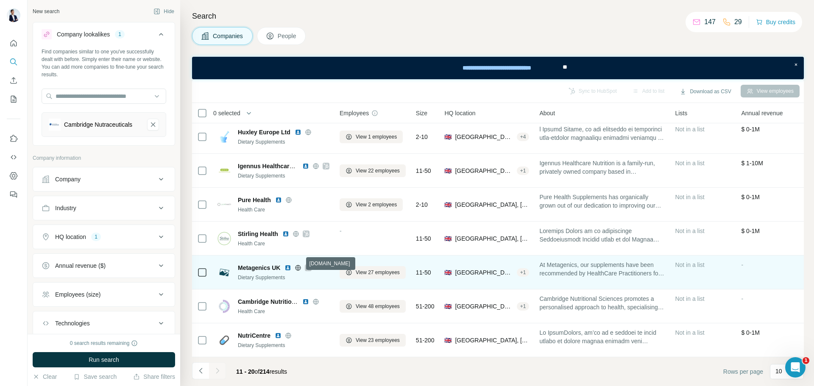
click at [299, 265] on icon at bounding box center [298, 268] width 2 height 6
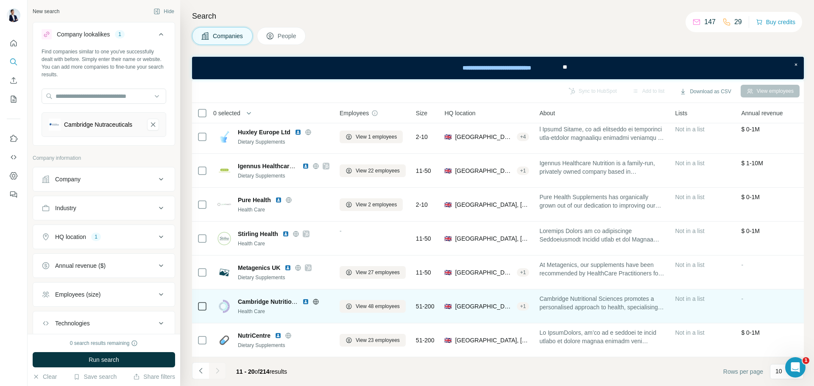
click at [317, 299] on icon at bounding box center [316, 302] width 2 height 6
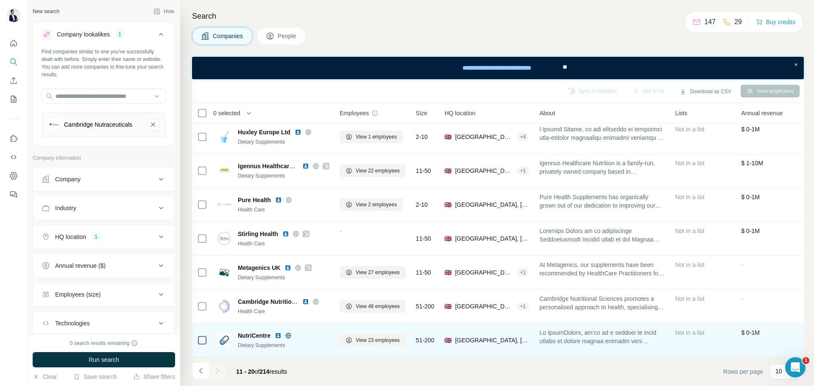
click at [289, 333] on icon at bounding box center [288, 336] width 2 height 6
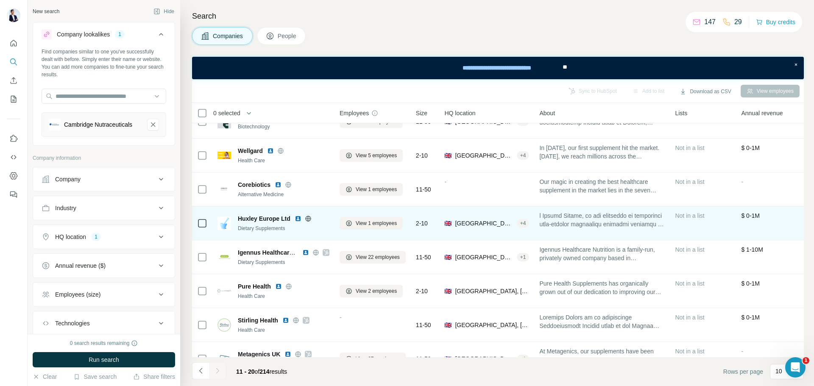
scroll to position [0, 0]
